Goal: Task Accomplishment & Management: Use online tool/utility

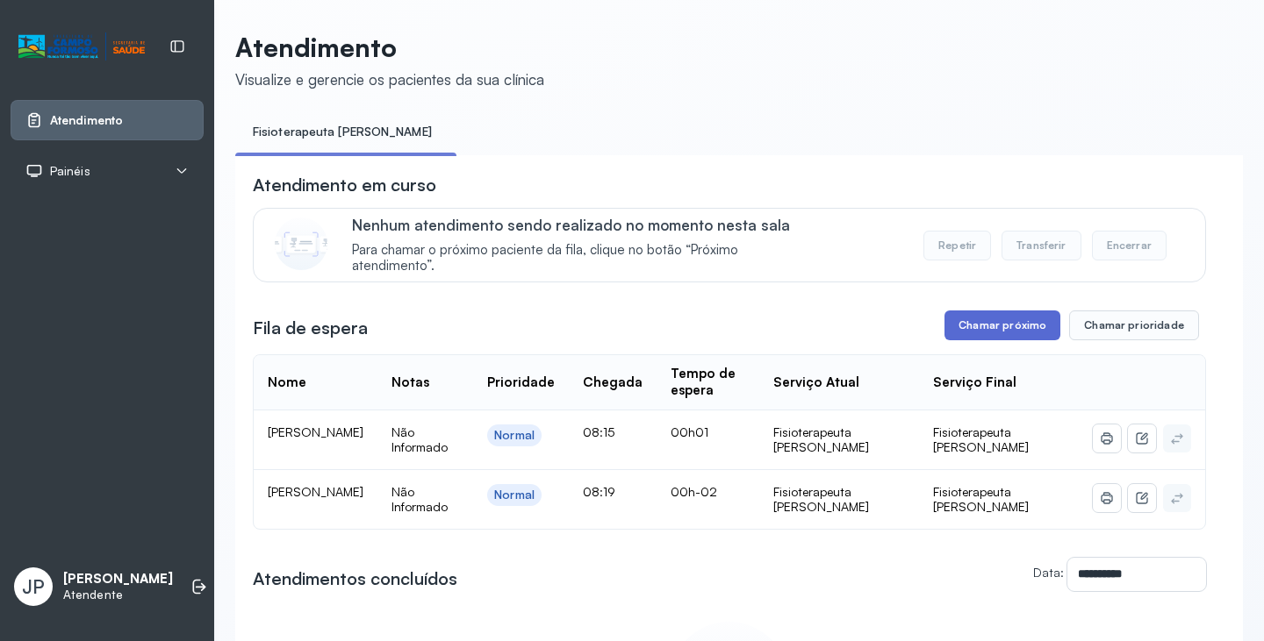
click at [991, 332] on button "Chamar próximo" at bounding box center [1002, 326] width 116 height 30
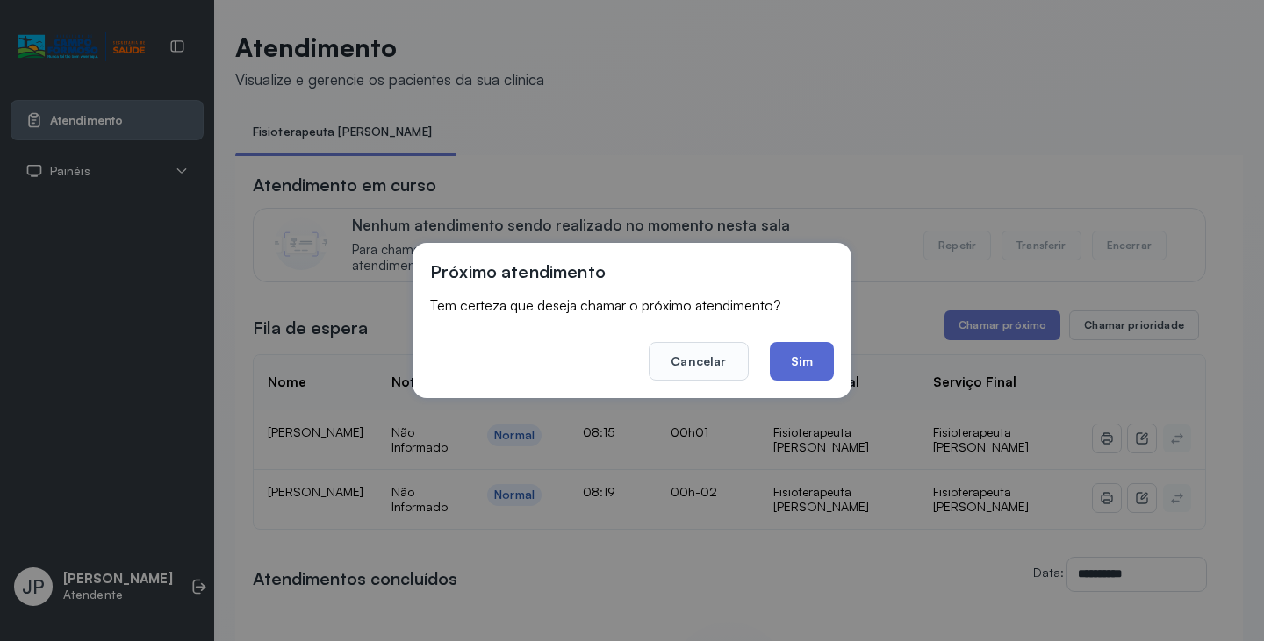
click at [807, 363] on button "Sim" at bounding box center [802, 361] width 64 height 39
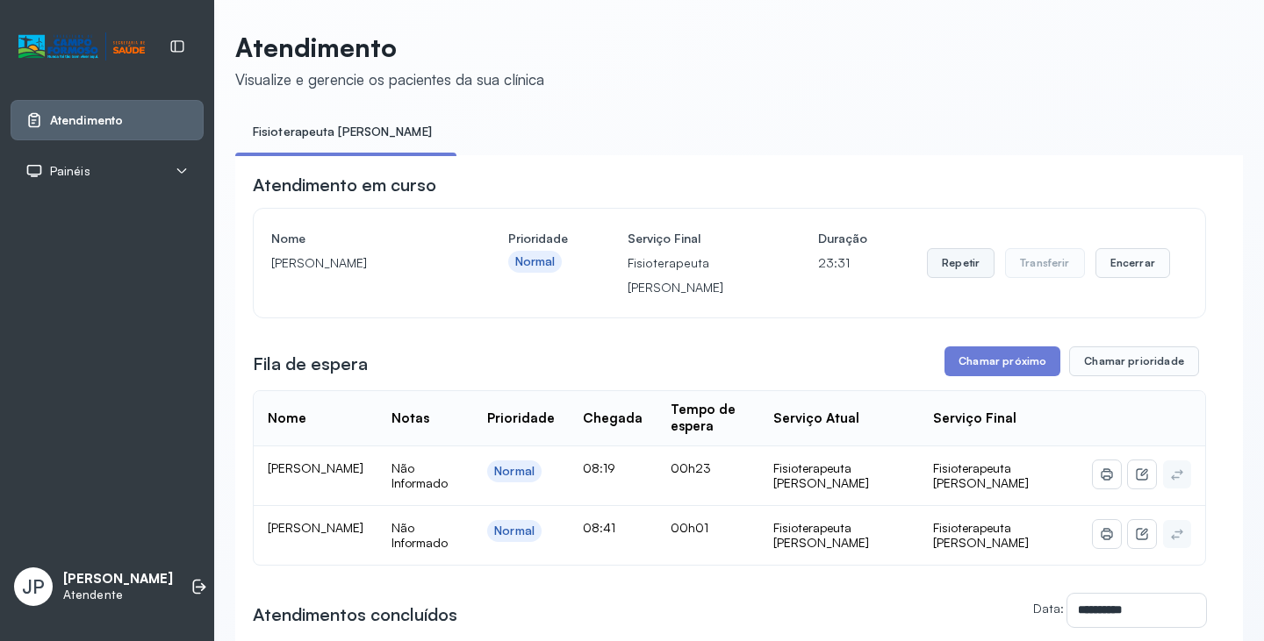
click at [951, 263] on button "Repetir" at bounding box center [961, 263] width 68 height 30
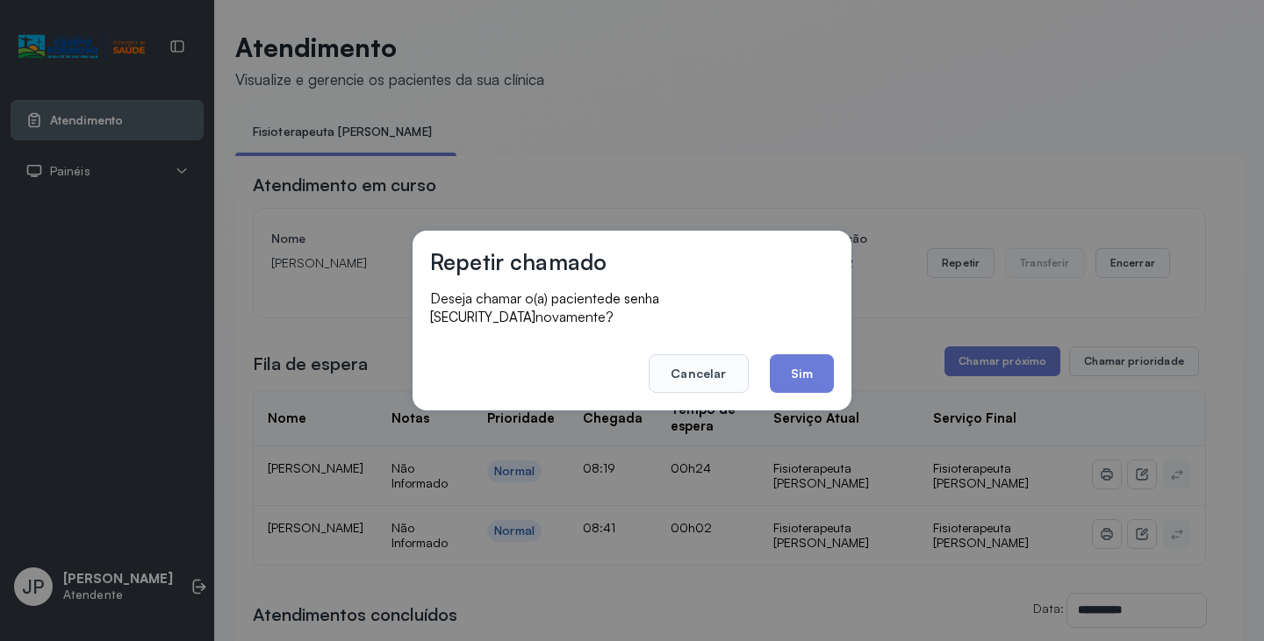
drag, startPoint x: 812, startPoint y: 359, endPoint x: 806, endPoint y: 332, distance: 27.9
click at [813, 360] on button "Sim" at bounding box center [802, 374] width 64 height 39
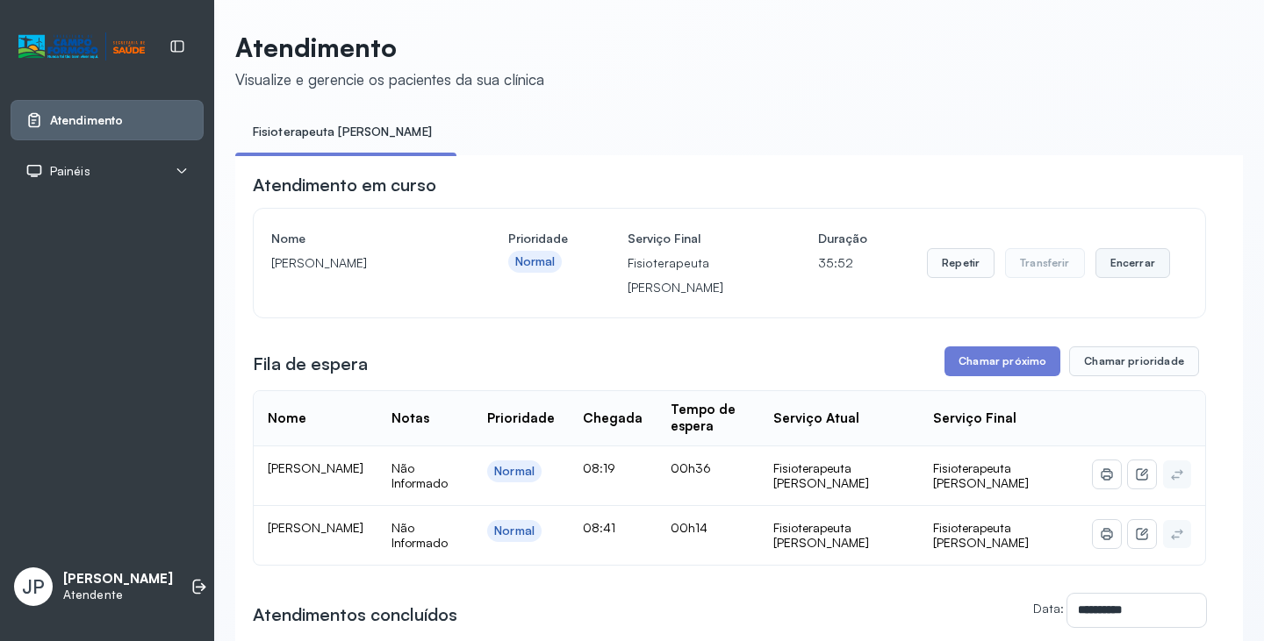
click at [1122, 269] on button "Encerrar" at bounding box center [1132, 263] width 75 height 30
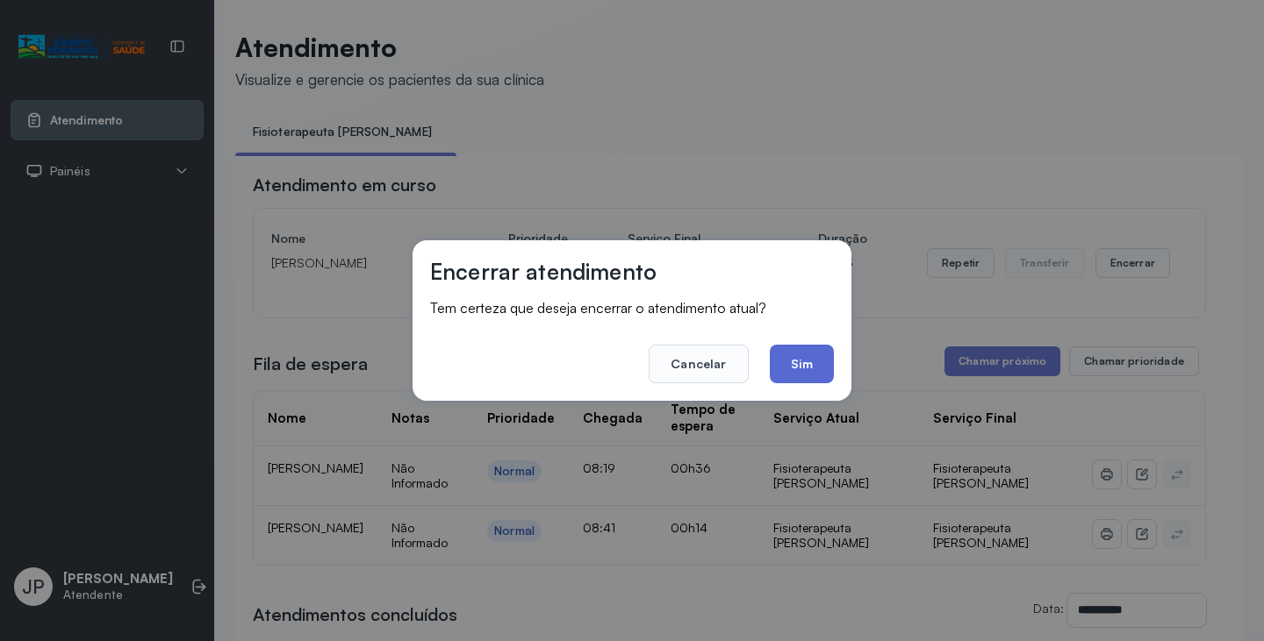
click at [805, 361] on button "Sim" at bounding box center [802, 364] width 64 height 39
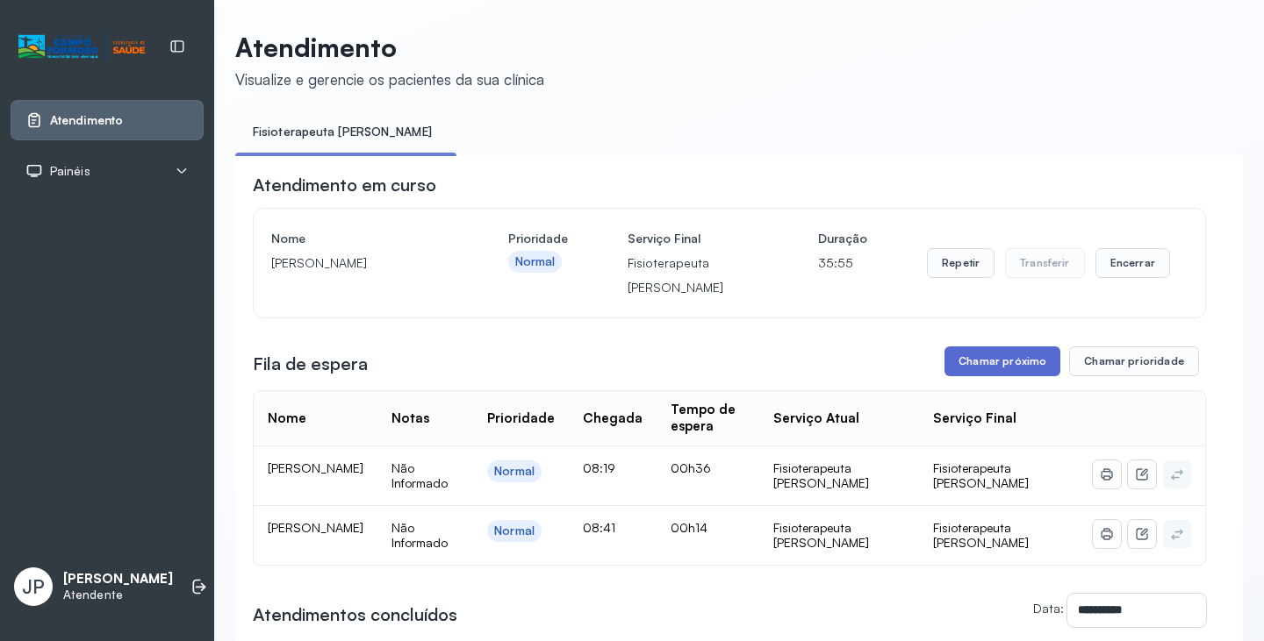
click at [981, 357] on button "Chamar próximo" at bounding box center [1002, 362] width 116 height 30
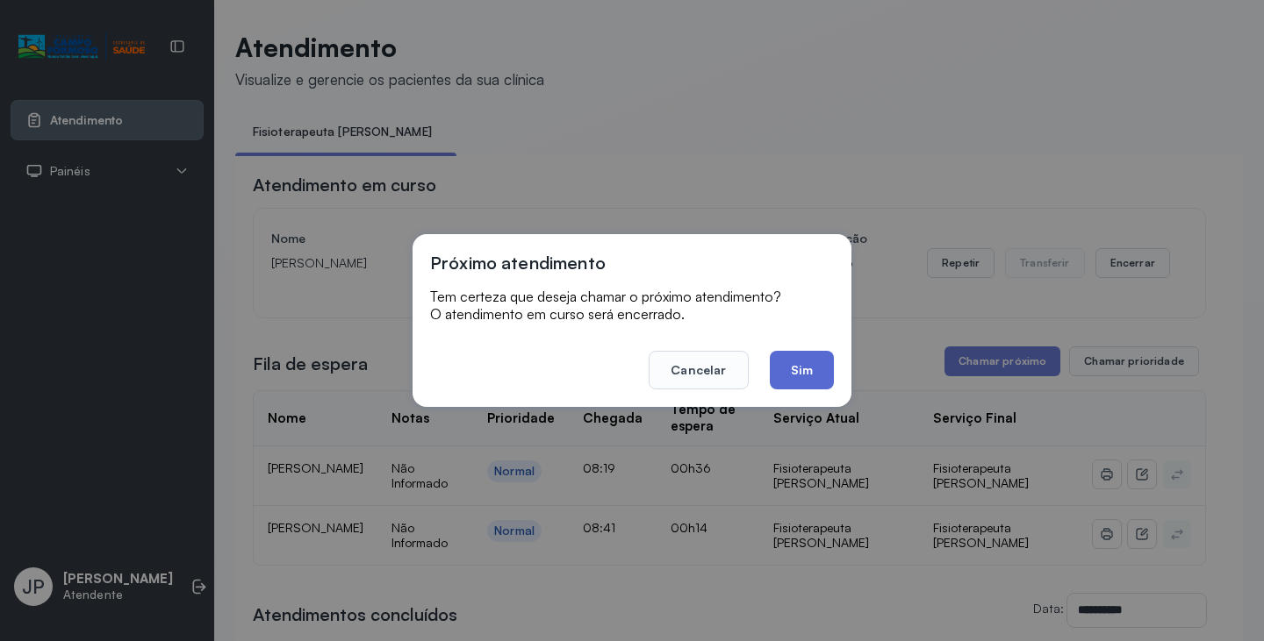
click at [811, 380] on button "Sim" at bounding box center [802, 370] width 64 height 39
